Goal: Information Seeking & Learning: Learn about a topic

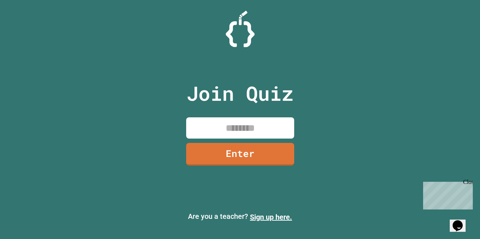
click at [267, 123] on input at bounding box center [240, 127] width 108 height 21
type input "********"
click at [269, 149] on link "Enter" at bounding box center [240, 154] width 108 height 23
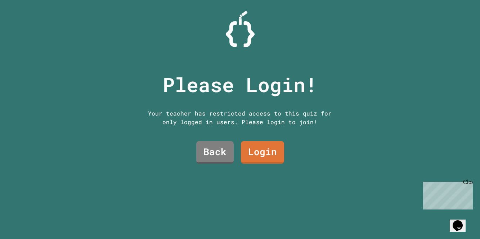
click at [253, 133] on div "Please Login! Your teacher has restricted access to this quiz for only logged i…" at bounding box center [240, 119] width 220 height 239
click at [269, 159] on link "Login" at bounding box center [262, 152] width 43 height 23
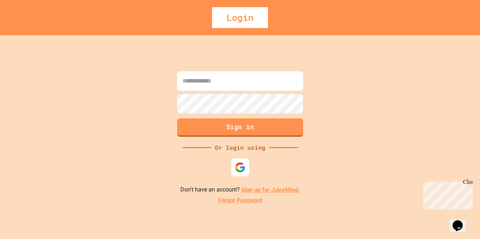
click at [239, 167] on img at bounding box center [240, 167] width 11 height 11
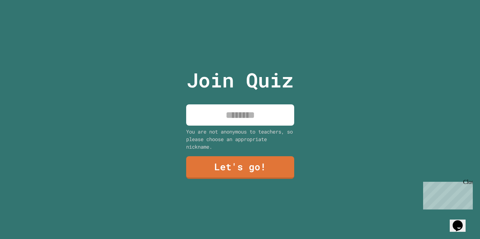
click at [268, 120] on input at bounding box center [240, 114] width 108 height 21
type input "******"
click at [284, 175] on link "Let's go!" at bounding box center [240, 167] width 108 height 23
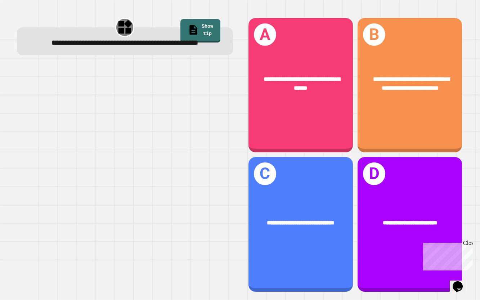
click at [429, 121] on div "**********" at bounding box center [409, 85] width 104 height 134
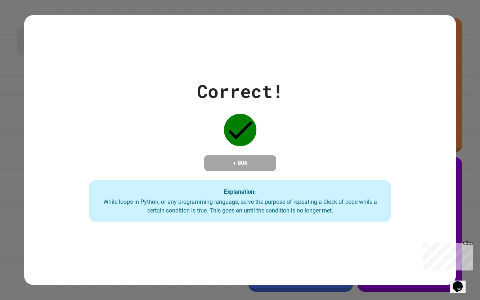
click at [469, 239] on div "Close" at bounding box center [467, 244] width 9 height 9
click at [470, 233] on div "Correct! + 806 Explanation: While loops in Python, or any programming language,…" at bounding box center [240, 150] width 480 height 300
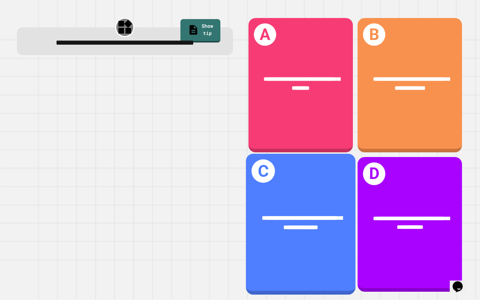
click at [406, 239] on div "**********" at bounding box center [409, 224] width 104 height 134
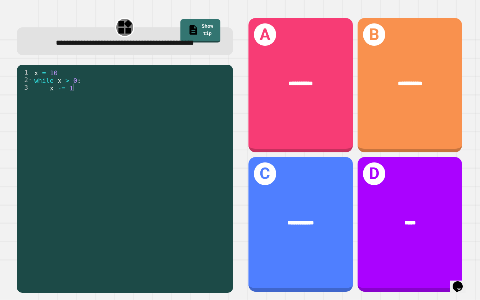
click at [328, 75] on div "**********" at bounding box center [300, 83] width 104 height 32
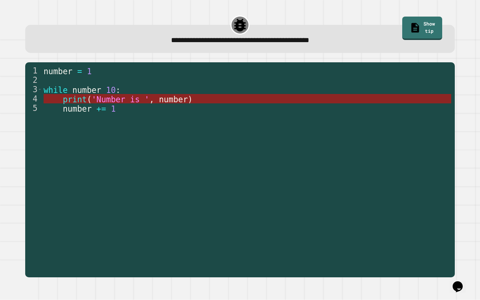
click at [160, 104] on span "number" at bounding box center [173, 99] width 29 height 9
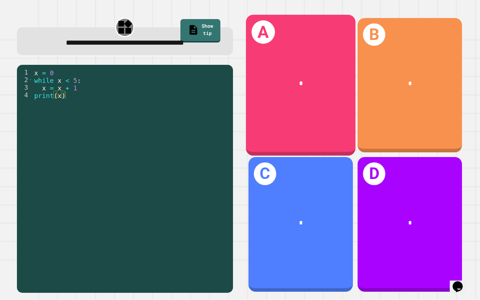
click at [338, 112] on div "A *" at bounding box center [300, 85] width 109 height 141
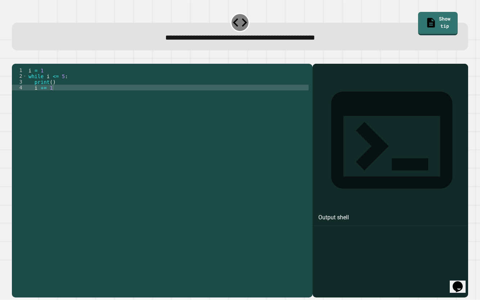
click at [438, 166] on div at bounding box center [390, 191] width 148 height 213
click at [53, 91] on div "i = 1 while i <= 5 : print ( ) i += 1" at bounding box center [168, 176] width 282 height 219
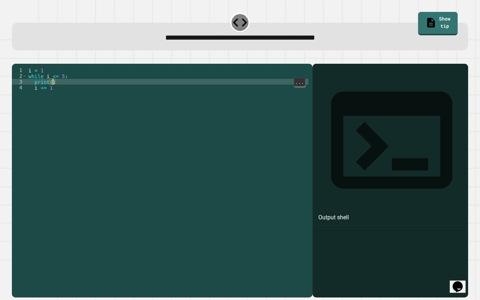
scroll to position [0, 1]
type textarea "********"
click at [429, 180] on div at bounding box center [390, 191] width 148 height 213
click at [463, 205] on div at bounding box center [390, 191] width 148 height 213
click at [424, 24] on link "Show tip" at bounding box center [438, 23] width 40 height 23
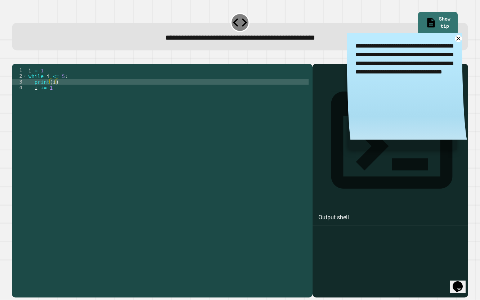
click at [458, 39] on icon at bounding box center [458, 38] width 4 height 4
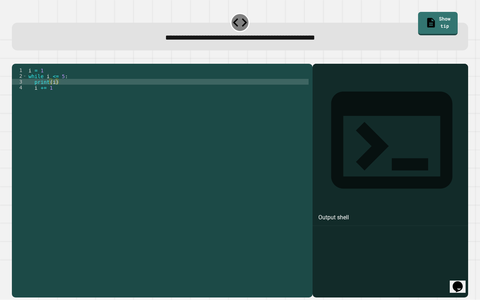
click at [419, 74] on div "Output shell" at bounding box center [390, 145] width 156 height 162
click at [399, 89] on div "Output shell" at bounding box center [390, 145] width 156 height 162
click at [400, 90] on div "Output shell" at bounding box center [390, 145] width 156 height 162
click at [404, 93] on div "Output shell" at bounding box center [390, 145] width 156 height 162
click at [403, 193] on div at bounding box center [390, 191] width 148 height 213
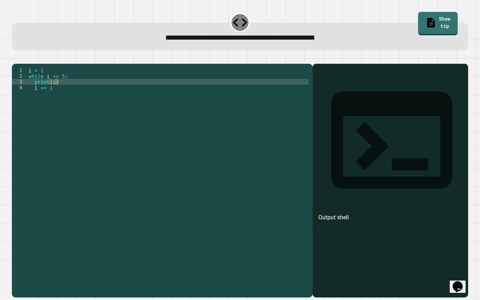
click at [48, 127] on div "i = 1 while i <= 5 : print ( i ) i += 1" at bounding box center [168, 176] width 282 height 219
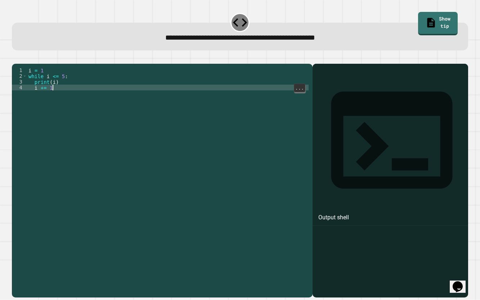
click at [15, 58] on button "button" at bounding box center [15, 58] width 0 height 0
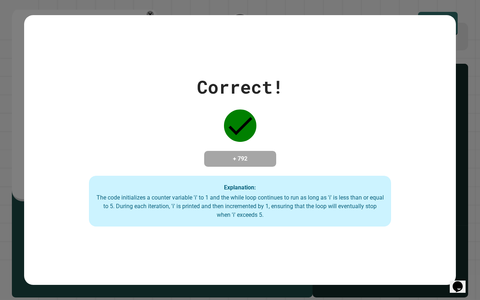
click at [480, 185] on div "Correct! + 792 Explanation: The code initializes a counter variable 'i' to 1 an…" at bounding box center [240, 150] width 480 height 300
click at [480, 189] on div "Correct! + 792 Explanation: The code initializes a counter variable 'i' to 1 an…" at bounding box center [240, 150] width 480 height 300
click at [315, 127] on div "Correct! + 792 Explanation: The code initializes a counter variable 'i' to 1 an…" at bounding box center [240, 149] width 432 height 153
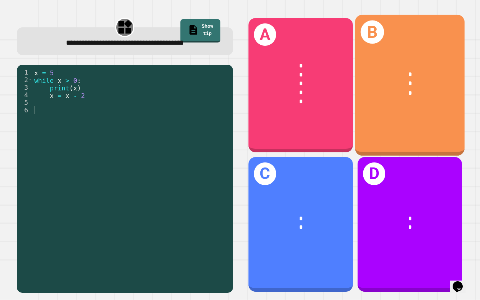
click at [410, 58] on div "* * *" at bounding box center [409, 83] width 109 height 53
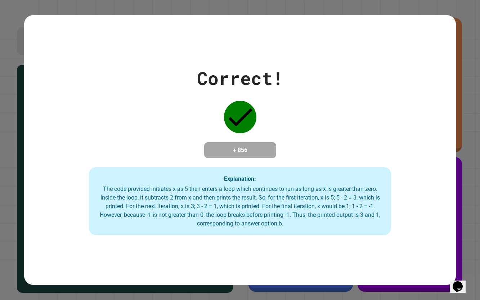
click at [410, 58] on div "Correct! + 856 Explanation: The code provided initiates x as 5 then enters a lo…" at bounding box center [240, 150] width 432 height 270
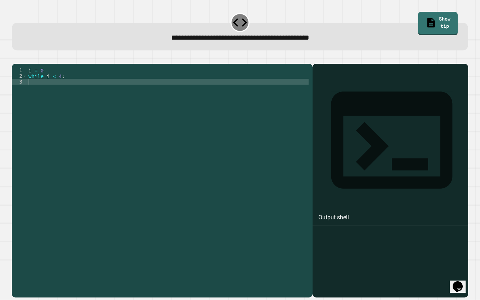
click at [288, 96] on div "i = 0 while i < 4 :" at bounding box center [168, 176] width 282 height 219
click at [15, 58] on button "button" at bounding box center [15, 58] width 0 height 0
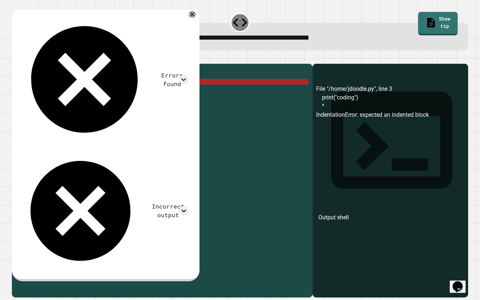
click at [72, 91] on div "i = 0 while i < 4 : print ( "coding" )" at bounding box center [168, 176] width 282 height 219
click at [59, 91] on div "i = 0 while i < 4 : print ( "coding" )" at bounding box center [168, 176] width 282 height 219
click at [44, 93] on div "i = 0 while i < 4 : print ( "coding" )" at bounding box center [168, 176] width 282 height 219
click at [57, 99] on div "i = 0 while i < 4 : print ( "coding" )" at bounding box center [168, 176] width 282 height 219
click at [45, 89] on div "i = 0 while i < 4 : print ( "coding" )" at bounding box center [168, 176] width 282 height 219
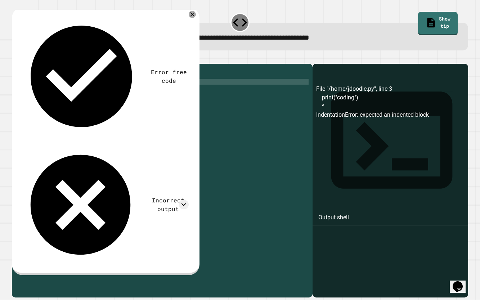
scroll to position [0, 1]
click at [15, 58] on button "button" at bounding box center [15, 58] width 0 height 0
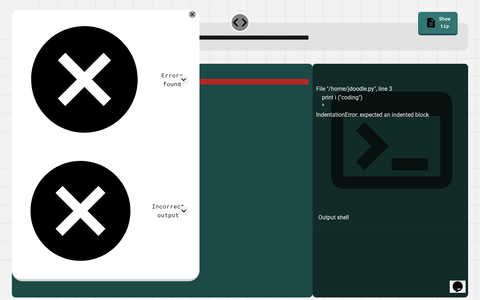
click at [49, 91] on div "i = 0 while i < 4 : print i ( "coding" )" at bounding box center [168, 176] width 282 height 219
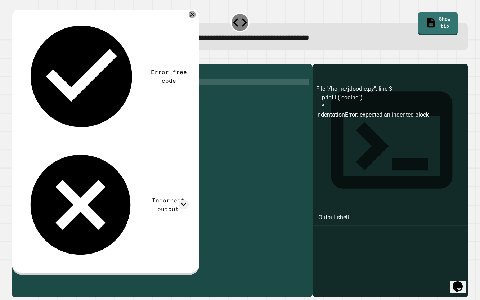
click at [70, 93] on div "i = 0 while i < 4 : print ( "coding" )" at bounding box center [168, 176] width 282 height 219
type textarea "**********"
click at [113, 93] on div "i = 0 while i < 4 : print ( "coding" )" at bounding box center [168, 176] width 282 height 219
